Goal: Information Seeking & Learning: Learn about a topic

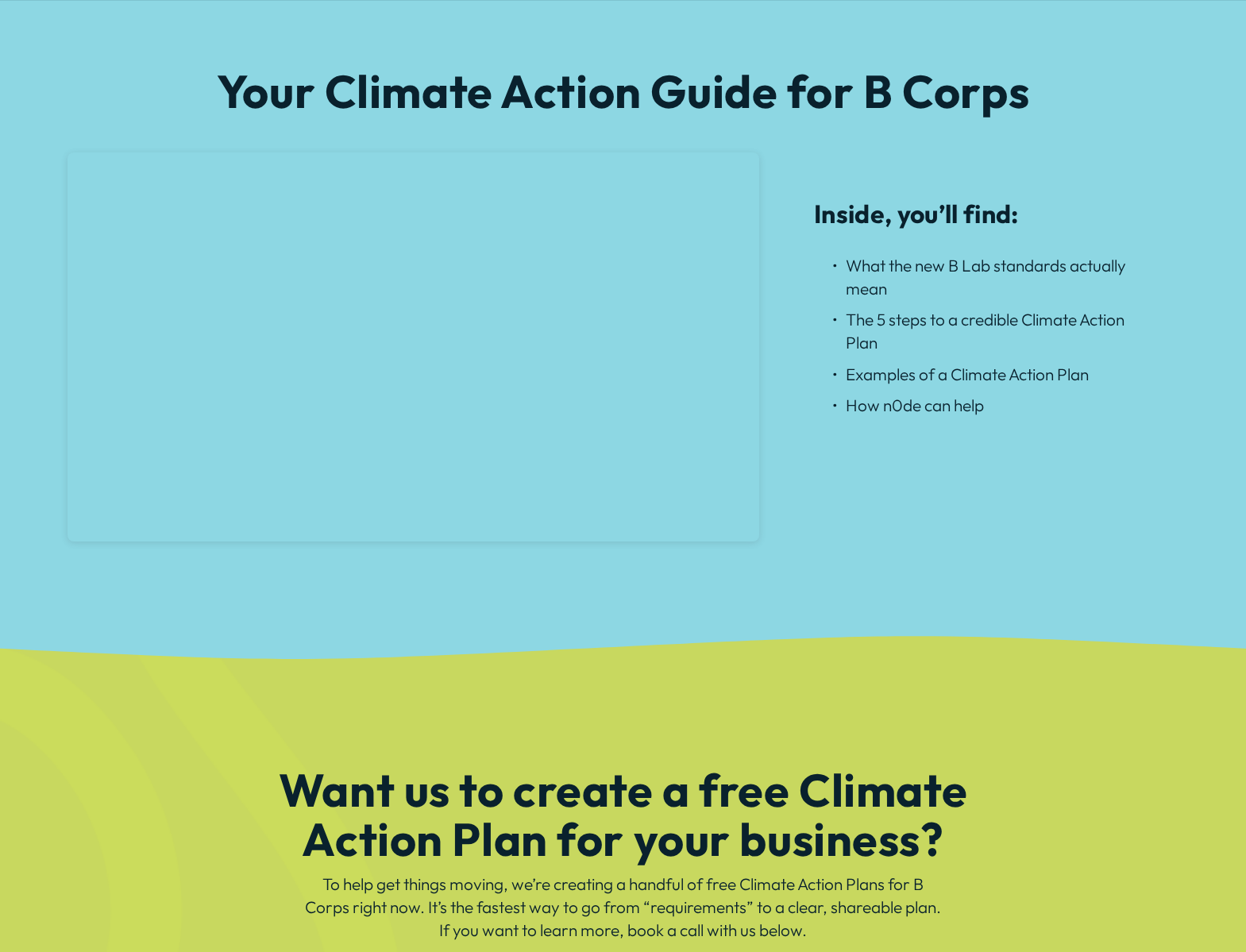
scroll to position [1297, 0]
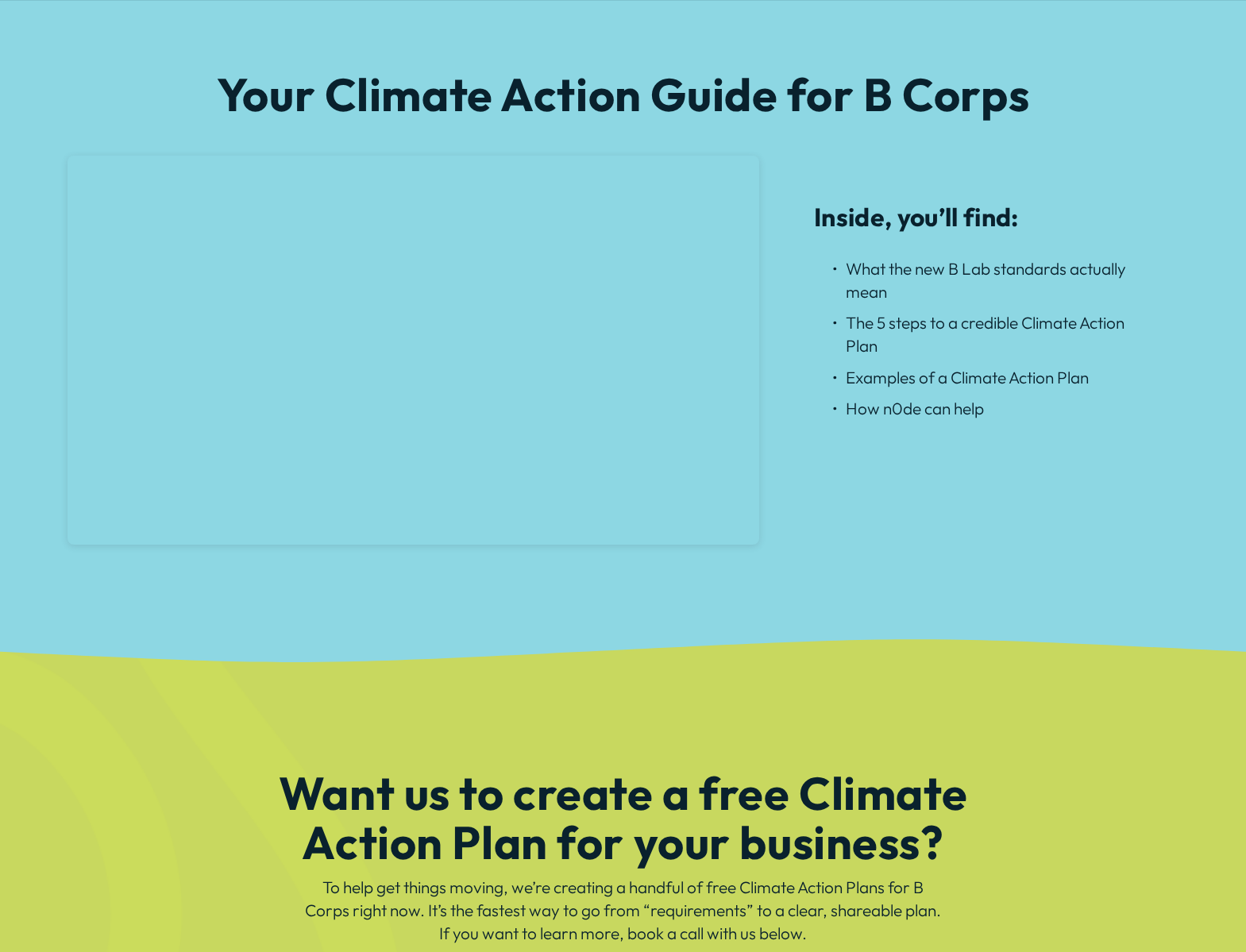
click at [47, 334] on div "Your Climate Action Guide for B Corps Inside, you’ll find: What the new B Lab s…" at bounding box center [623, 313] width 1246 height 486
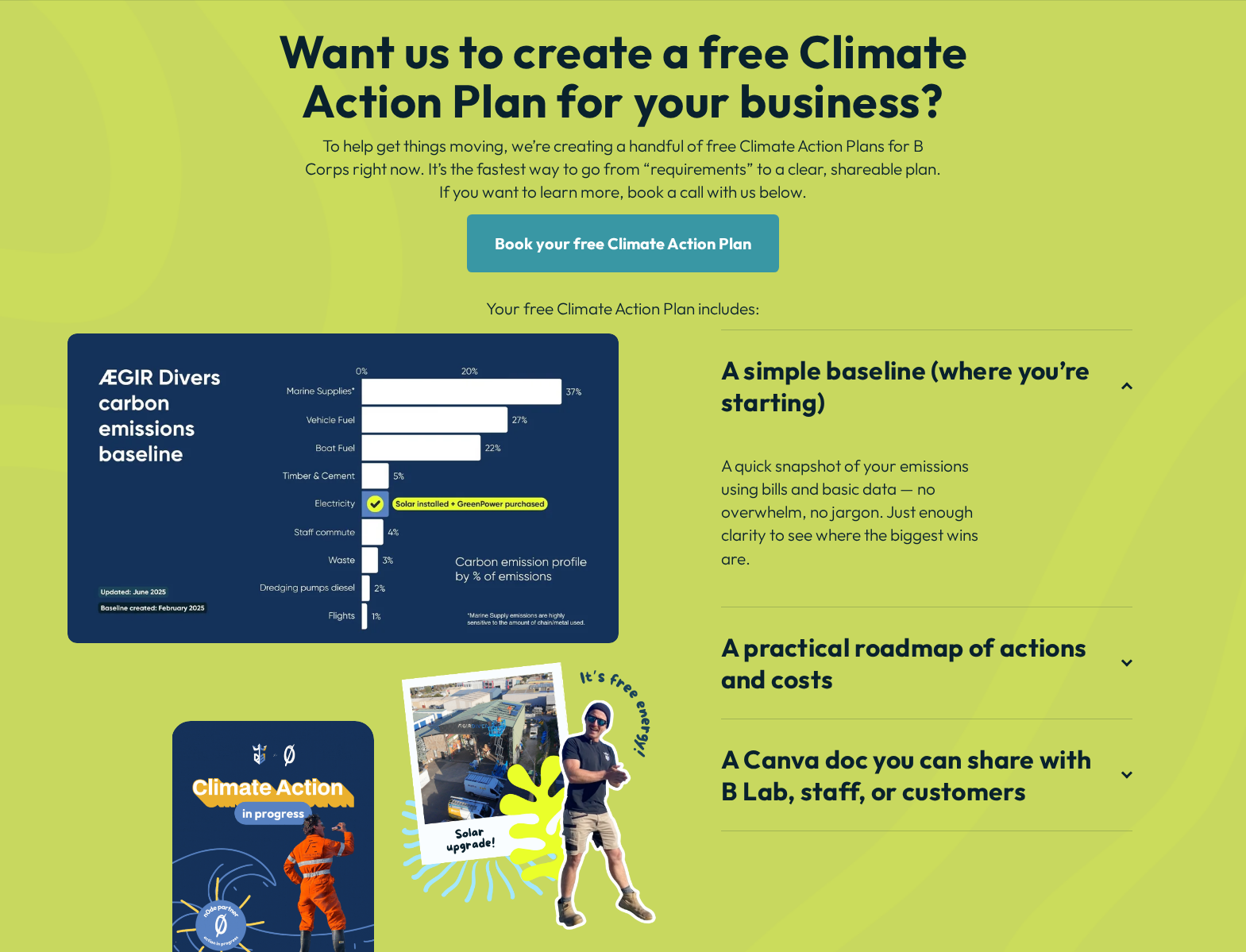
scroll to position [2039, 0]
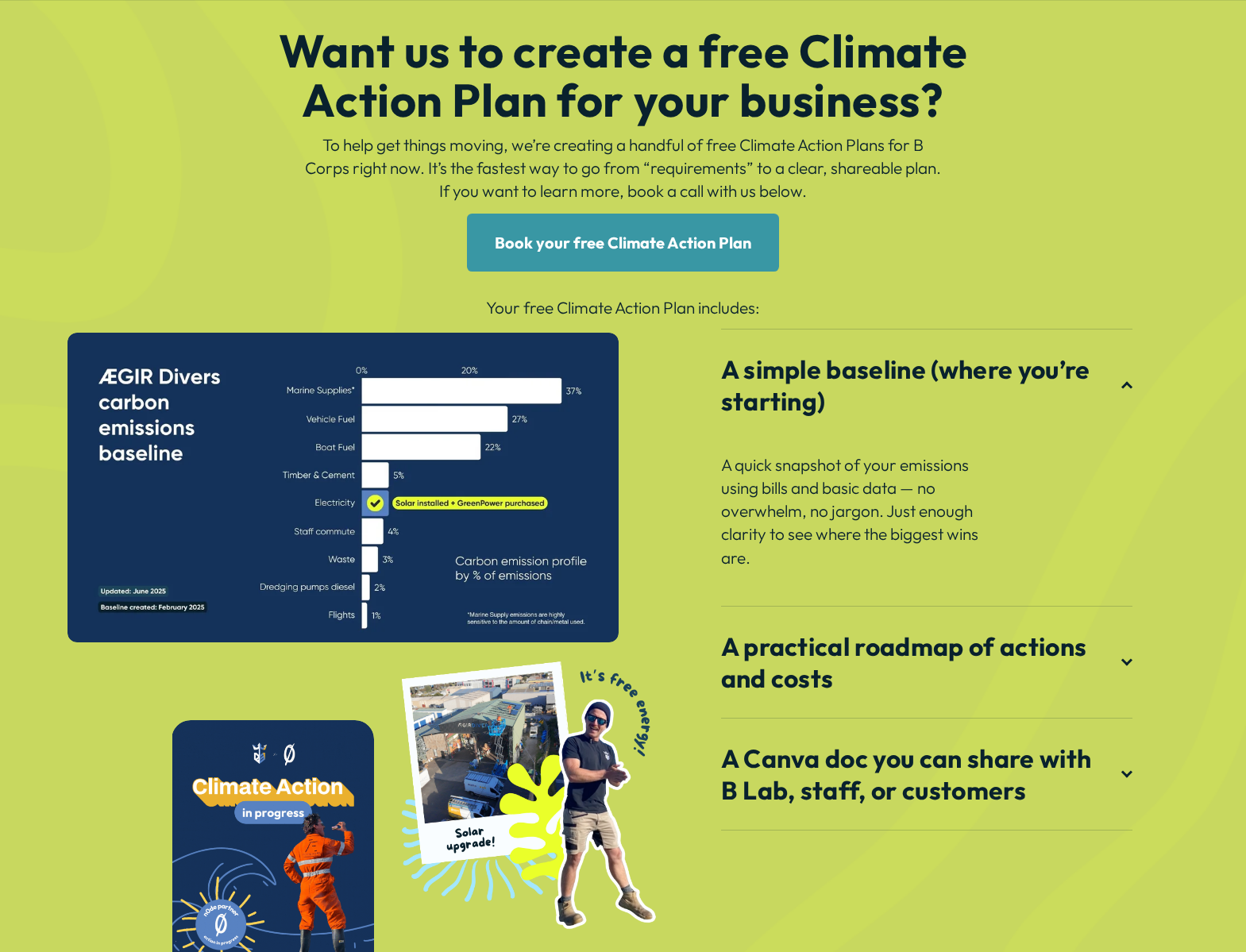
click at [1104, 653] on span "A practical roadmap of actions and costs" at bounding box center [921, 662] width 401 height 64
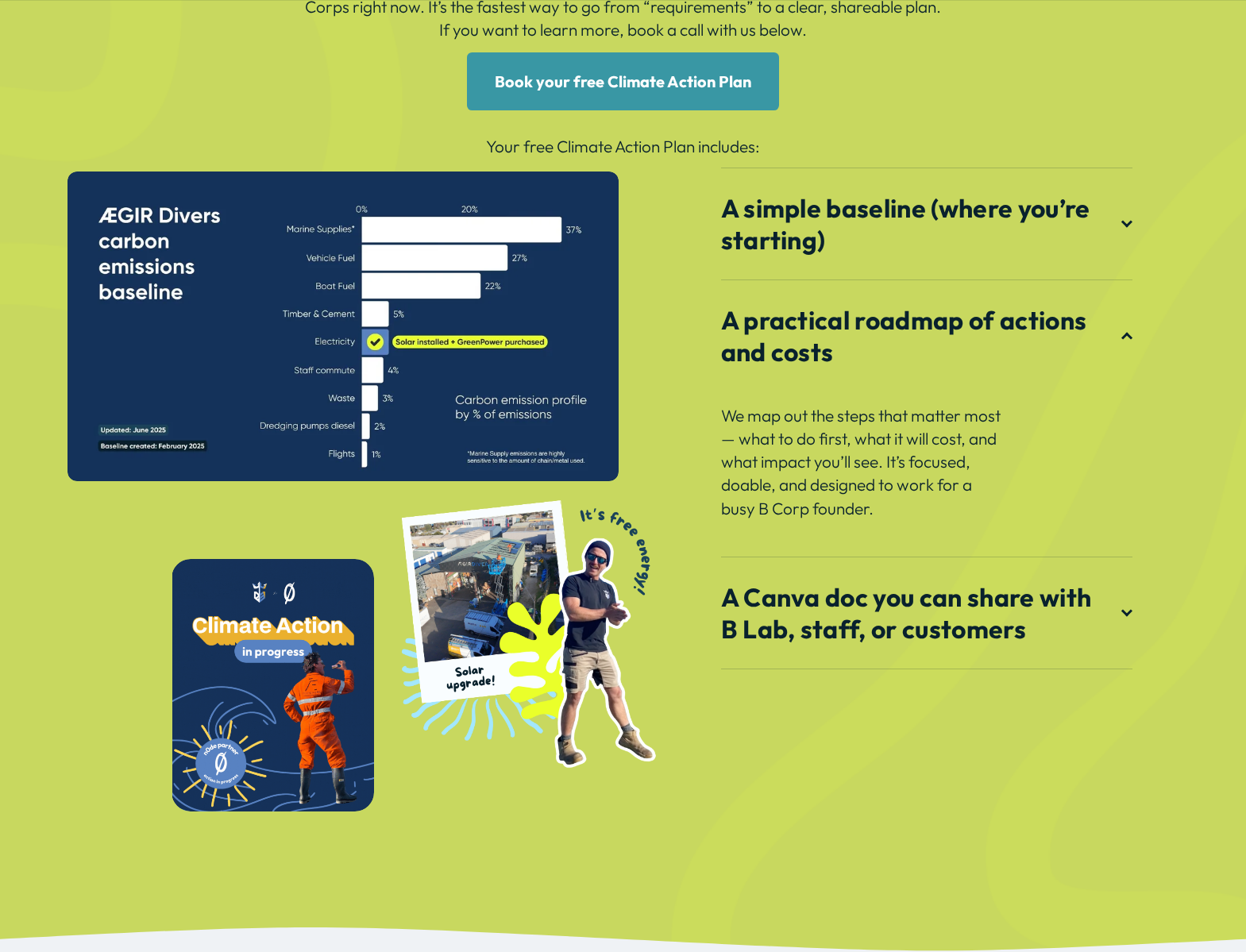
scroll to position [2216, 0]
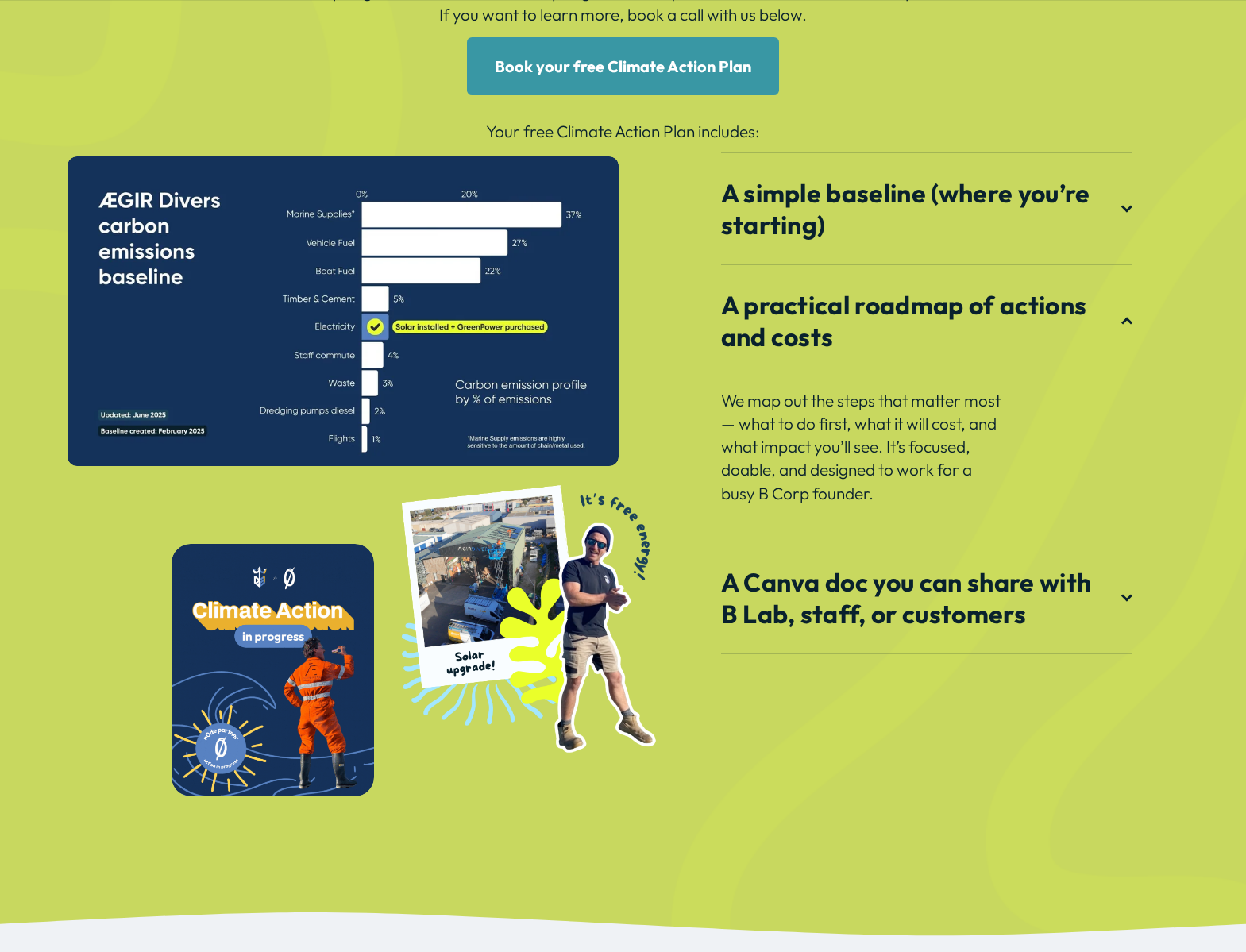
click at [1075, 608] on span "A Canva doc you can share with B Lab, staff, or customers" at bounding box center [921, 599] width 401 height 64
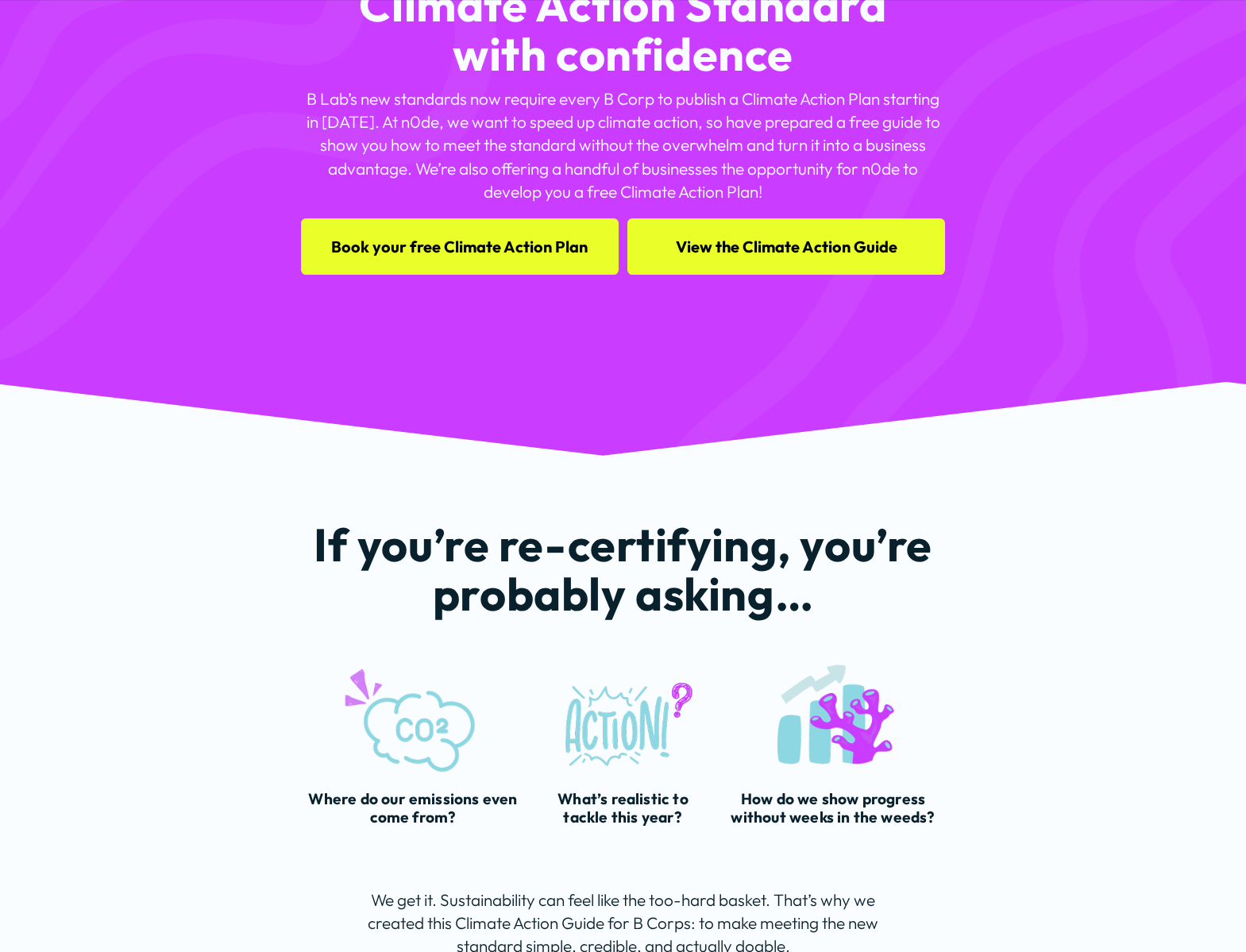
scroll to position [0, 0]
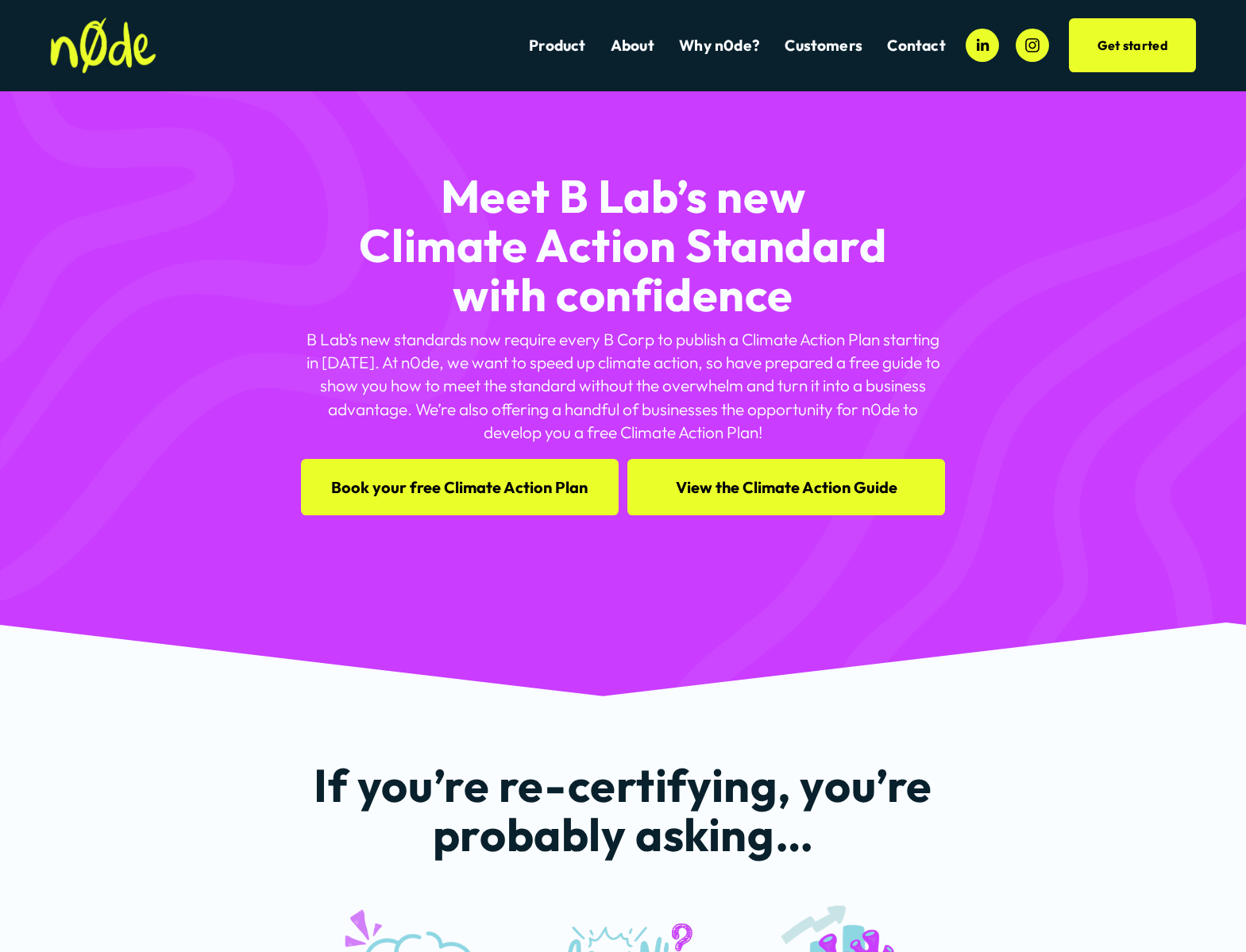
click at [754, 484] on link "View the Climate Action Guide" at bounding box center [786, 487] width 318 height 56
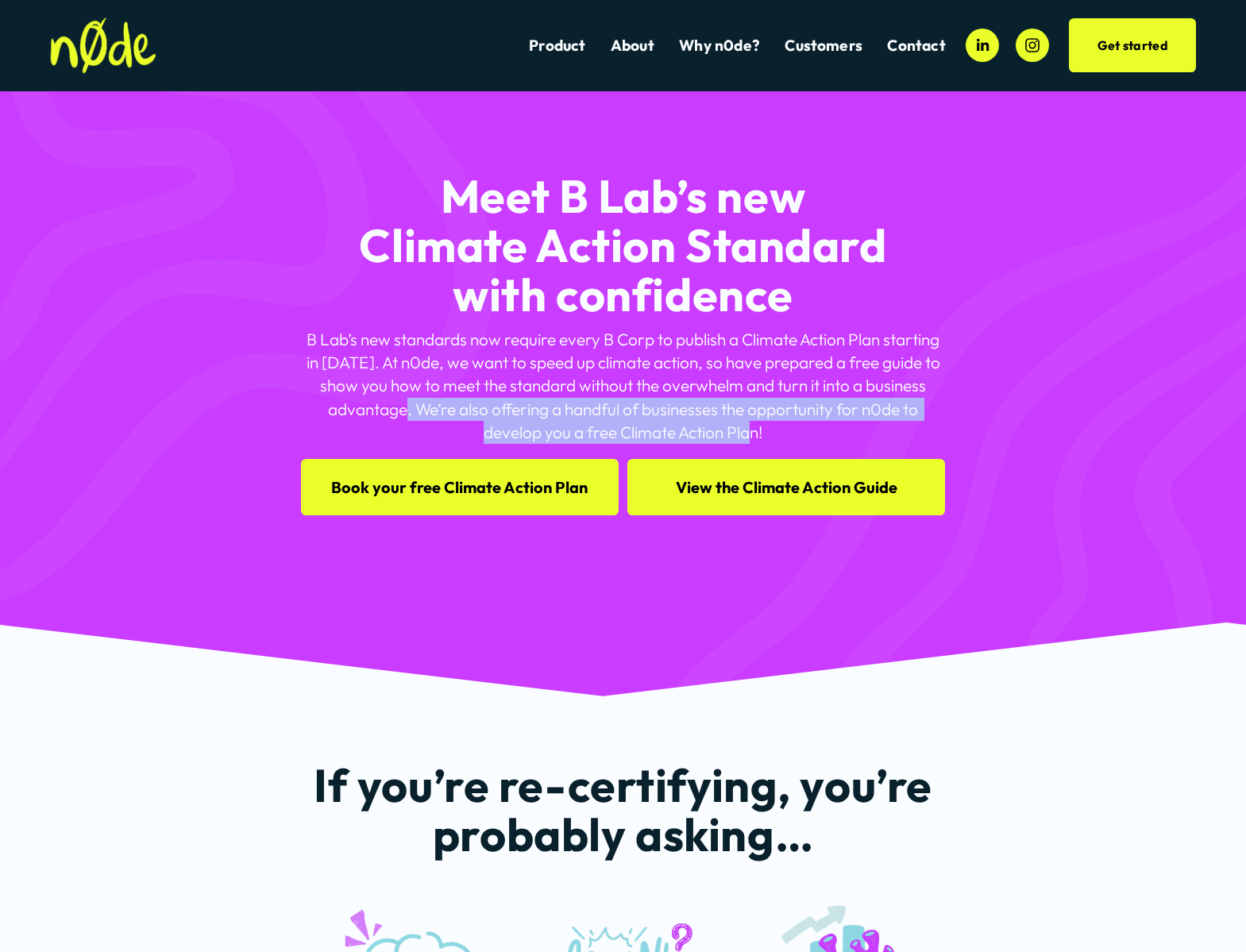
drag, startPoint x: 432, startPoint y: 408, endPoint x: 797, endPoint y: 429, distance: 365.6
click at [797, 429] on p "B Lab’s new standards now require every B Corp to publish a Climate Action Plan…" at bounding box center [623, 385] width 645 height 116
copy p "We’re also offering a handful of businesses the opportunity for n0de to develop…"
